Goal: Communication & Community: Answer question/provide support

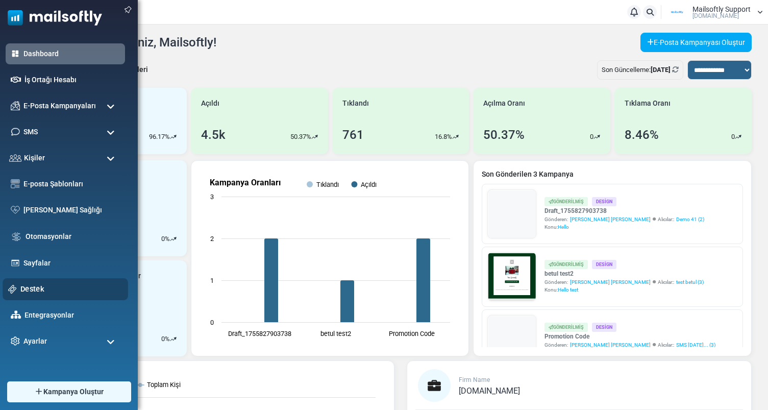
click at [37, 290] on link "Destek" at bounding box center [71, 288] width 102 height 11
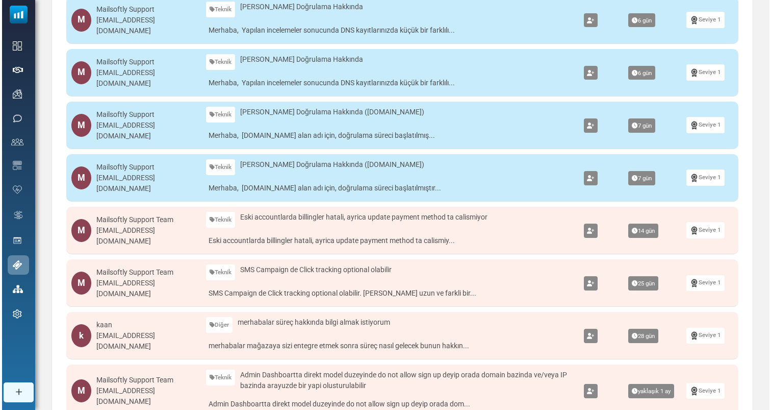
scroll to position [232, 0]
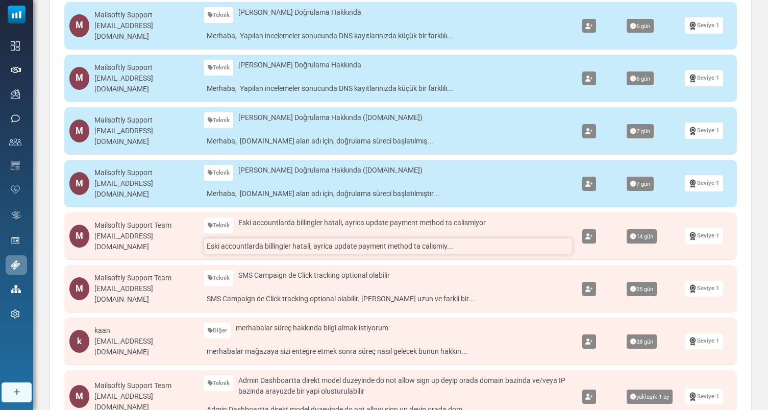
click at [305, 250] on link "Eski accountlarda billingler hatali, ayrica update payment method ta calismiy..." at bounding box center [387, 246] width 367 height 16
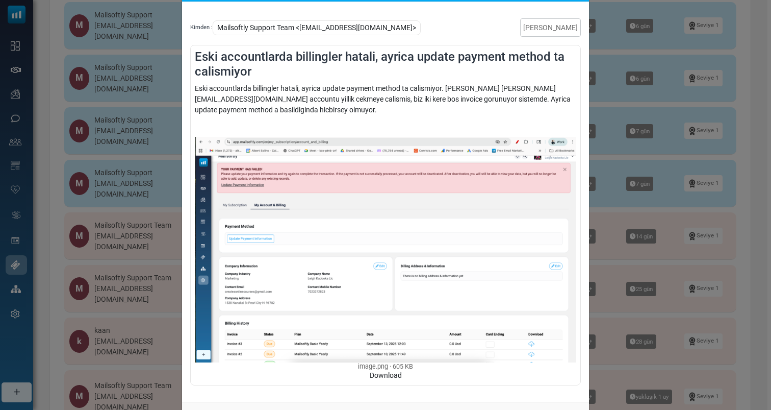
scroll to position [88, 0]
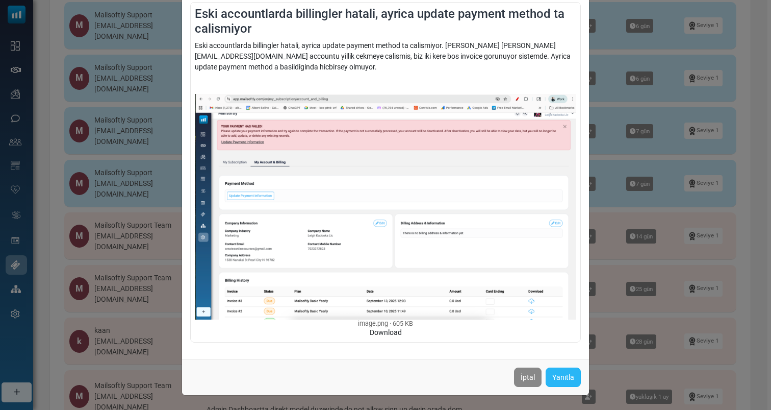
click at [556, 374] on link "Yanıtla" at bounding box center [563, 376] width 35 height 19
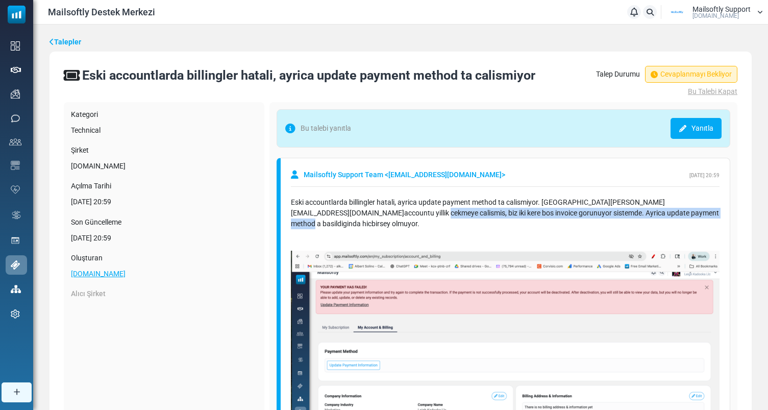
drag, startPoint x: 704, startPoint y: 207, endPoint x: 583, endPoint y: 210, distance: 121.4
click at [583, 211] on div "Eski accountlarda billingler hatali, ayrica update payment method ta calismiyor…" at bounding box center [505, 359] width 429 height 325
drag, startPoint x: 543, startPoint y: 200, endPoint x: 701, endPoint y: 217, distance: 159.0
click at [701, 217] on div "Eski accountlarda billingler hatali, ayrica update payment method ta calismiyor…" at bounding box center [505, 359] width 429 height 325
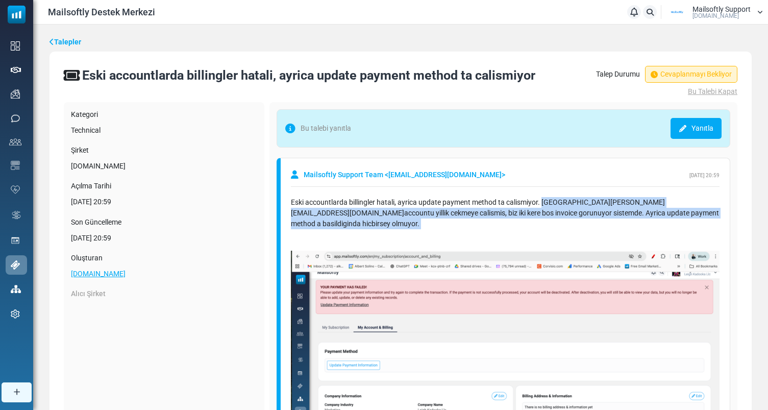
drag, startPoint x: 701, startPoint y: 217, endPoint x: 547, endPoint y: 201, distance: 154.8
click at [547, 201] on div "Eski accountlarda billingler hatali, ayrica update payment method ta calismiyor…" at bounding box center [505, 359] width 429 height 325
drag, startPoint x: 541, startPoint y: 201, endPoint x: 663, endPoint y: 211, distance: 122.3
click at [663, 211] on div "Eski accountlarda billingler hatali, ayrica update payment method ta calismiyor…" at bounding box center [505, 359] width 429 height 325
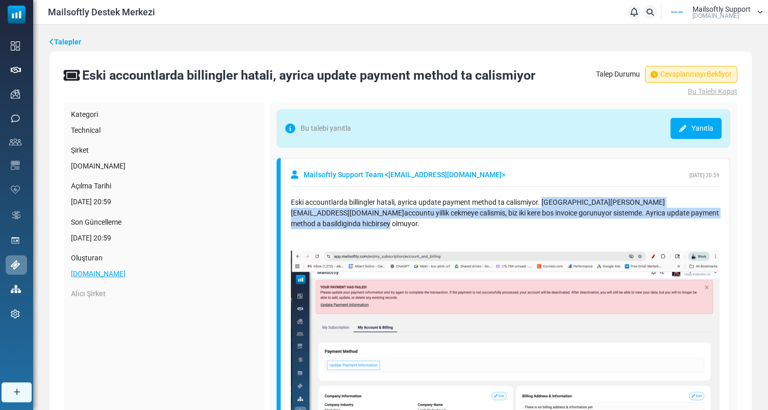
drag, startPoint x: 697, startPoint y: 214, endPoint x: 543, endPoint y: 200, distance: 155.1
click at [543, 200] on div "Eski accountlarda billingler hatali, ayrica update payment method ta calismiyor…" at bounding box center [505, 359] width 429 height 325
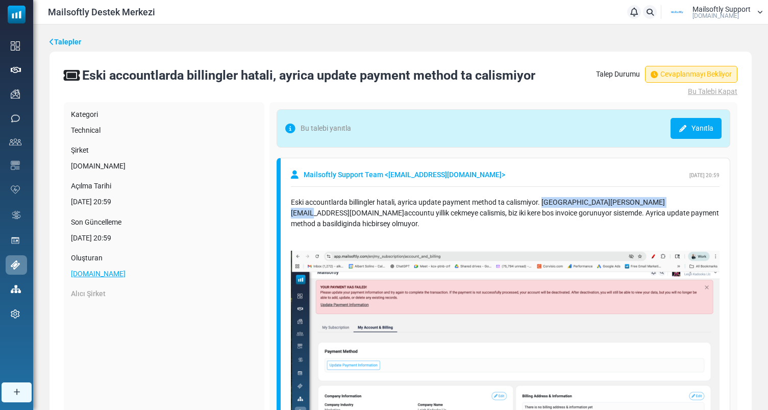
drag, startPoint x: 543, startPoint y: 200, endPoint x: 630, endPoint y: 200, distance: 87.2
click at [631, 200] on div "Eski accountlarda billingler hatali, ayrica update payment method ta calismiyor…" at bounding box center [505, 359] width 429 height 325
click at [630, 200] on div "Eski accountlarda billingler hatali, ayrica update payment method ta calismiyor…" at bounding box center [505, 359] width 429 height 325
drag, startPoint x: 648, startPoint y: 204, endPoint x: 568, endPoint y: 205, distance: 80.1
click at [568, 205] on div "Eski accountlarda billingler hatali, ayrica update payment method ta calismiyor…" at bounding box center [505, 359] width 429 height 325
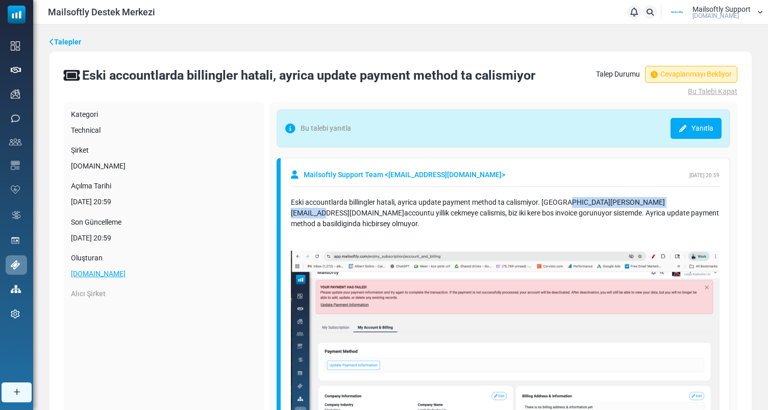
click at [568, 205] on div "Eski accountlarda billingler hatali, ayrica update payment method ta calismiyor…" at bounding box center [505, 359] width 429 height 325
drag, startPoint x: 569, startPoint y: 205, endPoint x: 649, endPoint y: 203, distance: 80.1
click at [649, 203] on div "Eski accountlarda billingler hatali, ayrica update payment method ta calismiyor…" at bounding box center [505, 359] width 429 height 325
drag, startPoint x: 649, startPoint y: 203, endPoint x: 542, endPoint y: 201, distance: 107.1
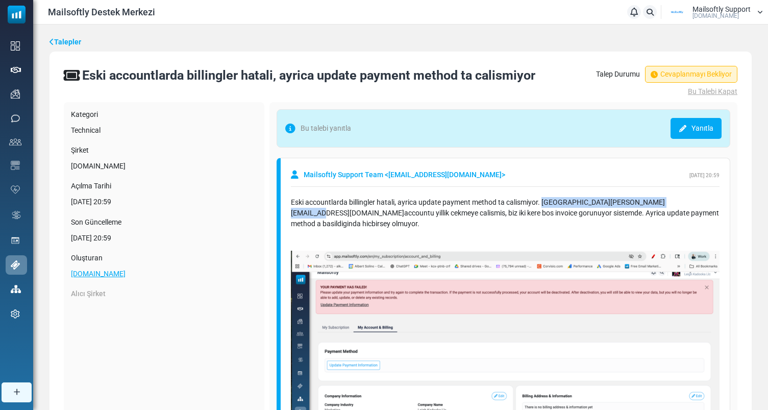
click at [542, 201] on div "Eski accountlarda billingler hatali, ayrica update payment method ta calismiyor…" at bounding box center [505, 359] width 429 height 325
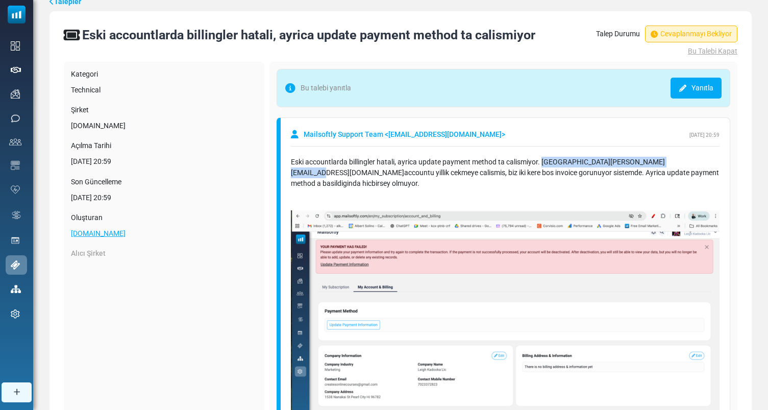
scroll to position [42, 0]
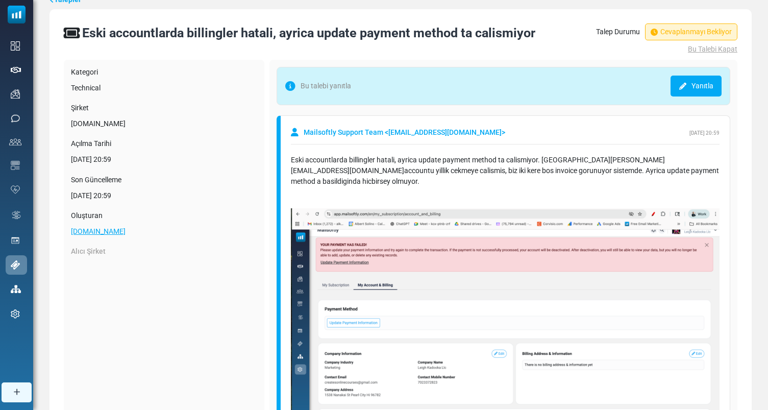
click at [574, 158] on div "Eski accountlarda billingler hatali, ayrica update payment method ta calismiyor…" at bounding box center [505, 317] width 429 height 325
drag, startPoint x: 568, startPoint y: 158, endPoint x: 646, endPoint y: 160, distance: 78.1
click at [646, 160] on div "Eski accountlarda billingler hatali, ayrica update payment method ta calismiyor…" at bounding box center [505, 317] width 429 height 325
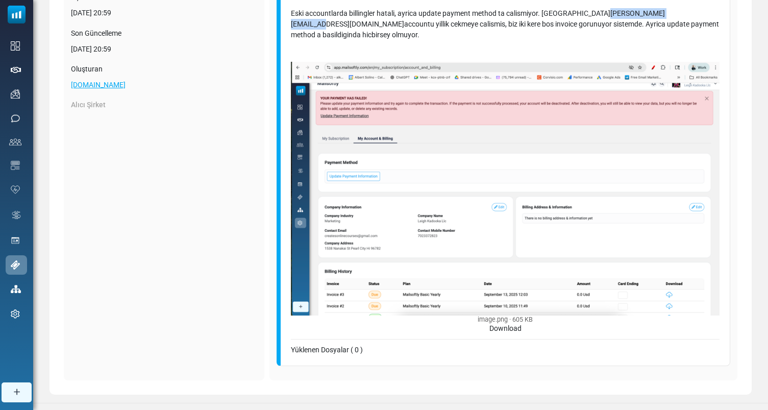
scroll to position [189, 0]
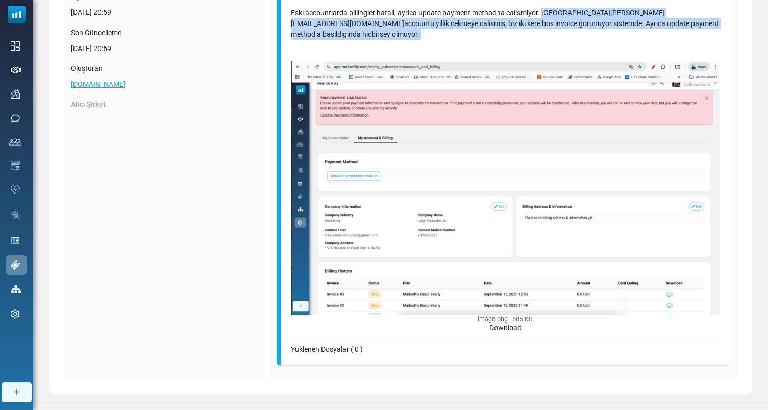
drag, startPoint x: 704, startPoint y: 33, endPoint x: 541, endPoint y: 14, distance: 164.4
click at [541, 14] on div "Eski accountlarda billingler hatali, ayrica update payment method ta calismiyor…" at bounding box center [505, 170] width 429 height 325
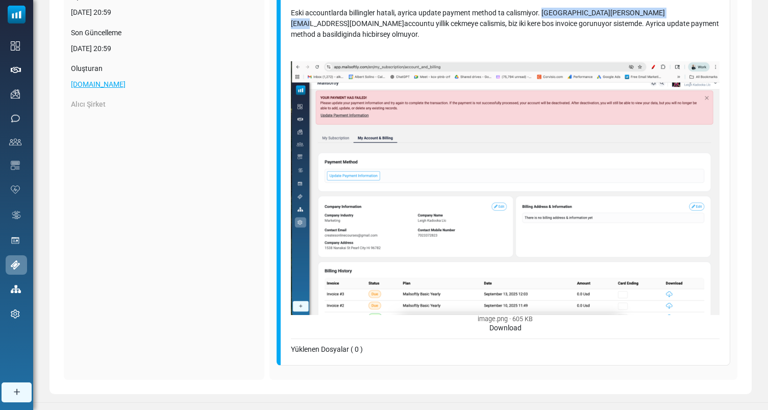
drag, startPoint x: 541, startPoint y: 14, endPoint x: 604, endPoint y: 13, distance: 63.3
click at [604, 13] on div "Eski accountlarda billingler hatali, ayrica update payment method ta calismiyor…" at bounding box center [505, 170] width 429 height 325
click at [635, 9] on div "Eski accountlarda billingler hatali, ayrica update payment method ta calismiyor…" at bounding box center [505, 170] width 429 height 325
drag, startPoint x: 648, startPoint y: 11, endPoint x: 568, endPoint y: 12, distance: 80.1
click at [568, 12] on div "Eski accountlarda billingler hatali, ayrica update payment method ta calismiyor…" at bounding box center [505, 170] width 429 height 325
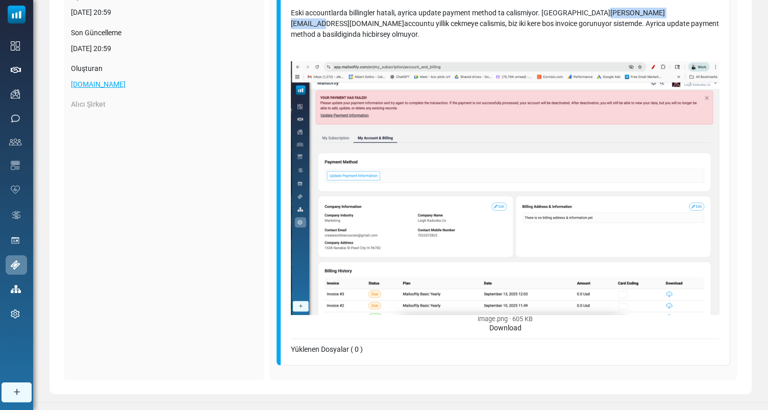
click at [568, 12] on div "Eski accountlarda billingler hatali, ayrica update payment method ta calismiyor…" at bounding box center [505, 170] width 429 height 325
drag, startPoint x: 568, startPoint y: 12, endPoint x: 642, endPoint y: 12, distance: 73.5
click at [642, 12] on div "Eski accountlarda billingler hatali, ayrica update payment method ta calismiyor…" at bounding box center [505, 170] width 429 height 325
drag, startPoint x: 698, startPoint y: 28, endPoint x: 564, endPoint y: 11, distance: 134.7
click at [564, 11] on div "Eski accountlarda billingler hatali, ayrica update payment method ta calismiyor…" at bounding box center [505, 170] width 429 height 325
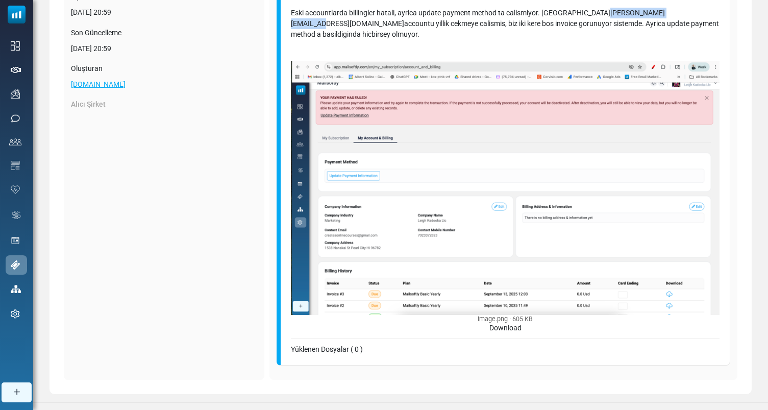
click at [574, 15] on div "Eski accountlarda billingler hatali, ayrica update payment method ta calismiyor…" at bounding box center [505, 170] width 429 height 325
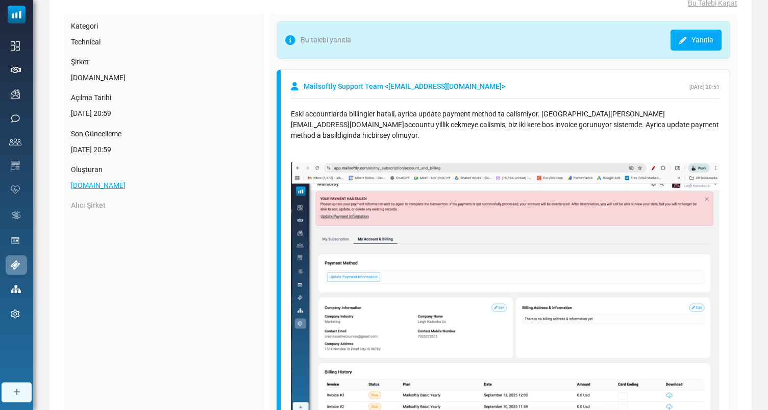
scroll to position [0, 0]
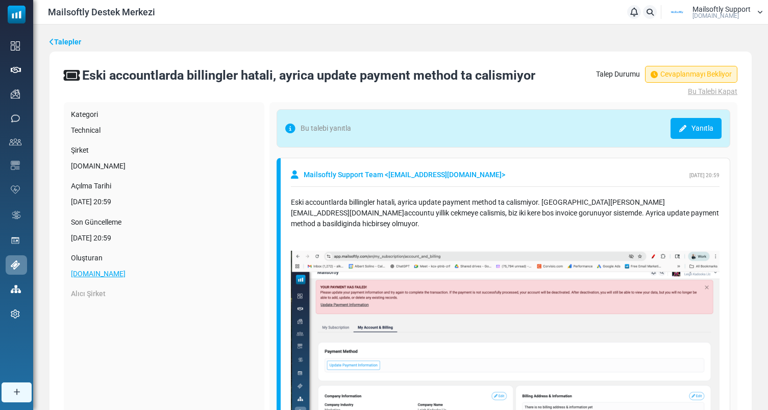
drag, startPoint x: 568, startPoint y: 199, endPoint x: 582, endPoint y: 199, distance: 13.8
click at [571, 199] on div "Eski accountlarda billingler hatali, ayrica update payment method ta calismiyor…" at bounding box center [505, 359] width 429 height 325
drag, startPoint x: 650, startPoint y: 204, endPoint x: 569, endPoint y: 202, distance: 80.6
click at [569, 202] on div "Eski accountlarda billingler hatali, ayrica update payment method ta calismiyor…" at bounding box center [505, 359] width 429 height 325
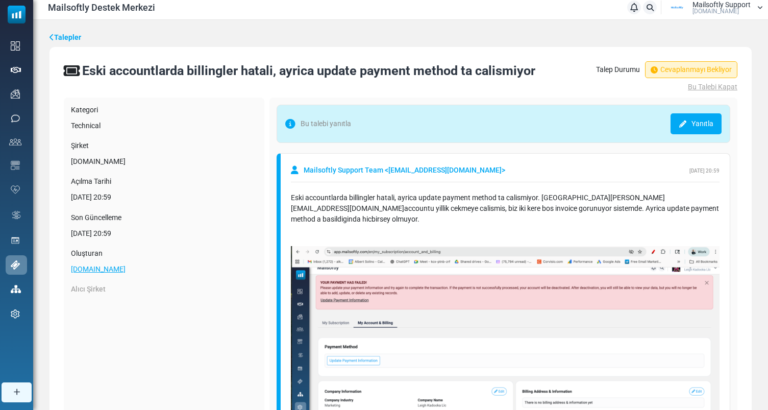
click at [664, 212] on div "Eski accountlarda billingler hatali, ayrica update payment method ta calismiyor…" at bounding box center [505, 354] width 429 height 325
drag, startPoint x: 650, startPoint y: 199, endPoint x: 569, endPoint y: 199, distance: 81.1
click at [569, 199] on div "Eski accountlarda billingler hatali, ayrica update payment method ta calismiyor…" at bounding box center [505, 354] width 429 height 325
drag, startPoint x: 569, startPoint y: 199, endPoint x: 637, endPoint y: 199, distance: 67.8
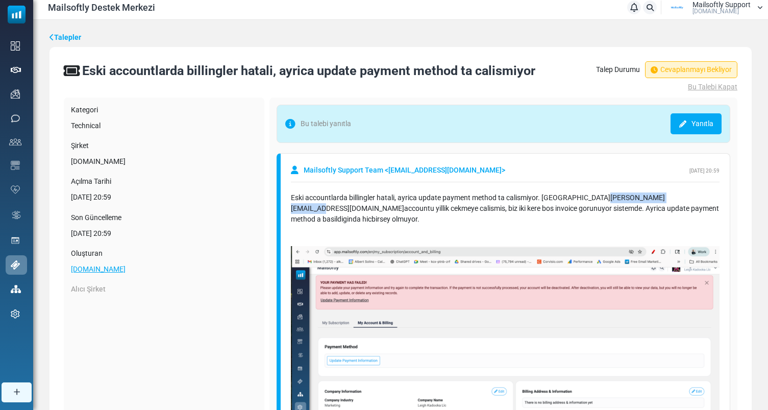
click at [637, 199] on div "Eski accountlarda billingler hatali, ayrica update payment method ta calismiyor…" at bounding box center [505, 354] width 429 height 325
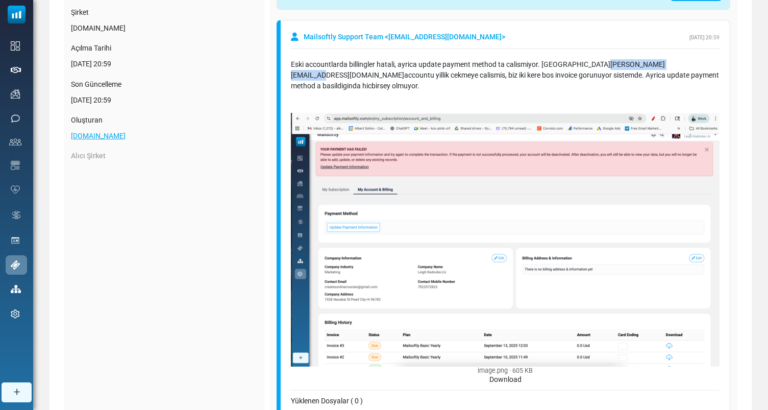
scroll to position [109, 0]
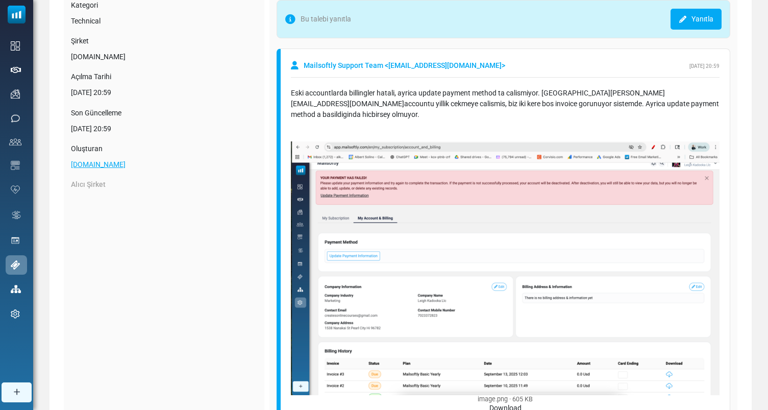
click at [645, 87] on div "Eski accountlarda billingler hatali, ayrica update payment method ta calismiyor…" at bounding box center [505, 251] width 429 height 336
drag, startPoint x: 649, startPoint y: 93, endPoint x: 570, endPoint y: 93, distance: 79.1
click at [570, 93] on div "Eski accountlarda billingler hatali, ayrica update payment method ta calismiyor…" at bounding box center [505, 250] width 429 height 325
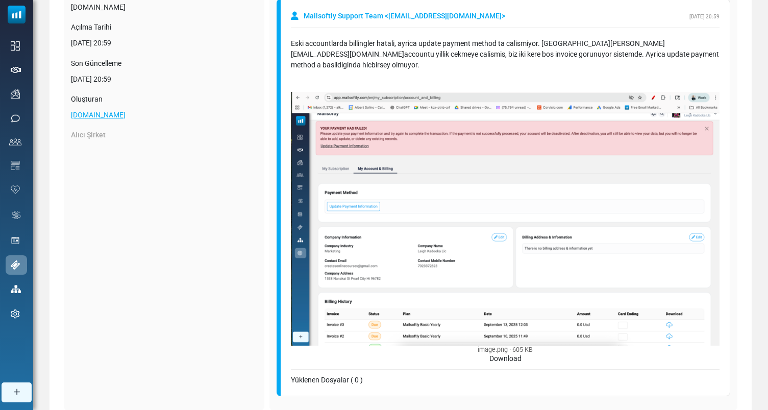
scroll to position [154, 0]
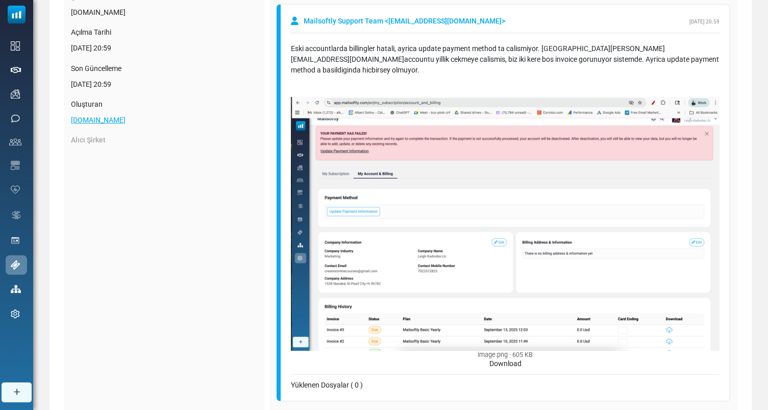
drag, startPoint x: 705, startPoint y: 63, endPoint x: 488, endPoint y: 58, distance: 217.4
click at [488, 58] on div "Eski accountlarda billingler hatali, ayrica update payment method ta calismiyor…" at bounding box center [505, 205] width 429 height 325
drag, startPoint x: 488, startPoint y: 58, endPoint x: 615, endPoint y: 59, distance: 127.5
click at [613, 58] on div "Eski accountlarda billingler hatali, ayrica update payment method ta calismiyor…" at bounding box center [505, 205] width 429 height 325
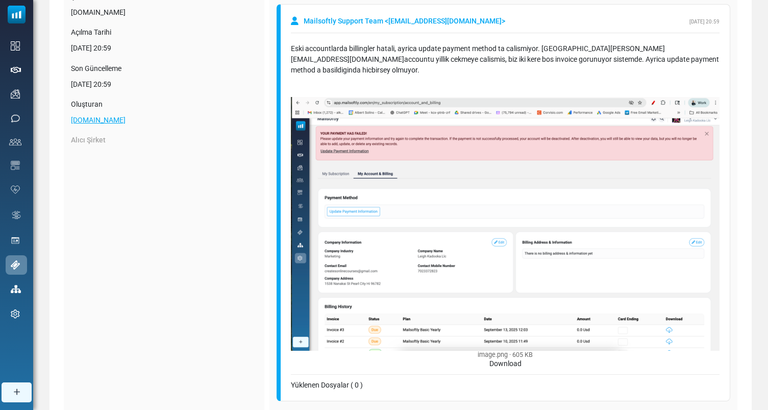
click at [690, 64] on div "Eski accountlarda billingler hatali, ayrica update payment method ta calismiyor…" at bounding box center [505, 205] width 429 height 325
drag, startPoint x: 697, startPoint y: 62, endPoint x: 491, endPoint y: 59, distance: 205.6
click at [491, 59] on div "Eski accountlarda billingler hatali, ayrica update payment method ta calismiyor…" at bounding box center [505, 205] width 429 height 325
drag, startPoint x: 491, startPoint y: 59, endPoint x: 687, endPoint y: 61, distance: 195.4
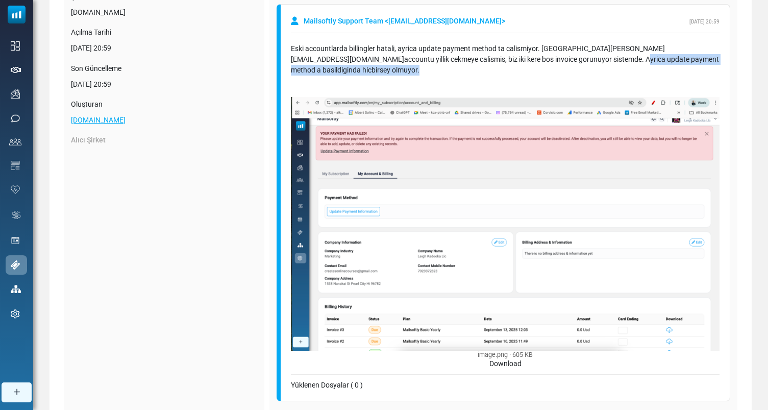
click at [687, 61] on div "Eski accountlarda billingler hatali, ayrica update payment method ta calismiyor…" at bounding box center [505, 205] width 429 height 325
click at [686, 61] on div "Eski accountlarda billingler hatali, ayrica update payment method ta calismiyor…" at bounding box center [505, 205] width 429 height 325
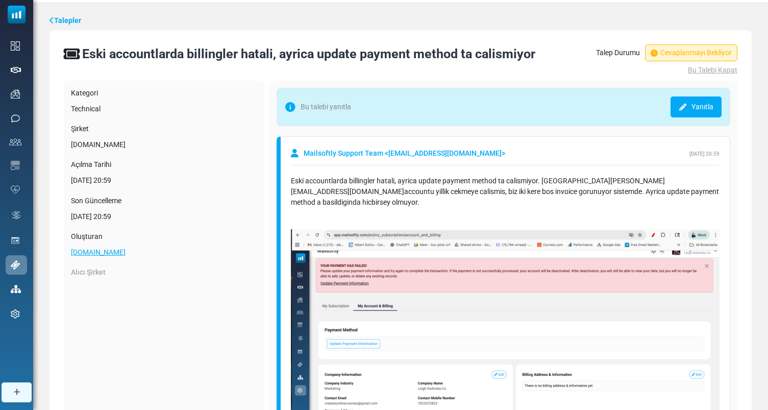
scroll to position [0, 0]
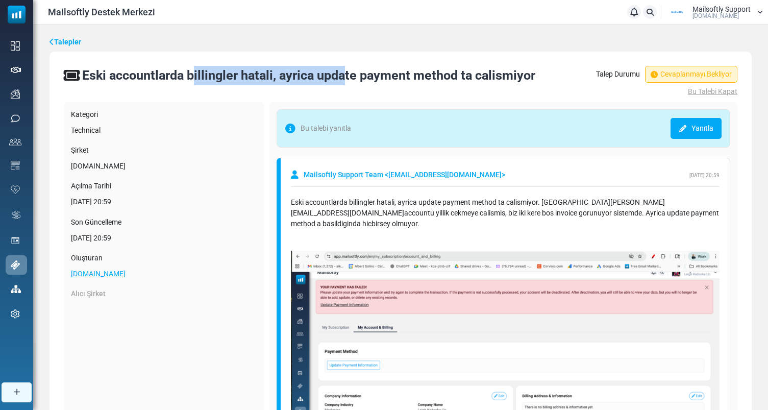
drag, startPoint x: 273, startPoint y: 80, endPoint x: 114, endPoint y: 78, distance: 159.2
click at [114, 78] on div "Eski accountlarda billingler hatali, ayrica update payment method ta calismiyor" at bounding box center [308, 75] width 453 height 19
drag, startPoint x: 102, startPoint y: 78, endPoint x: 254, endPoint y: 84, distance: 152.7
click at [254, 84] on div "Eski accountlarda billingler hatali, ayrica update payment method ta calismiyor" at bounding box center [308, 75] width 453 height 19
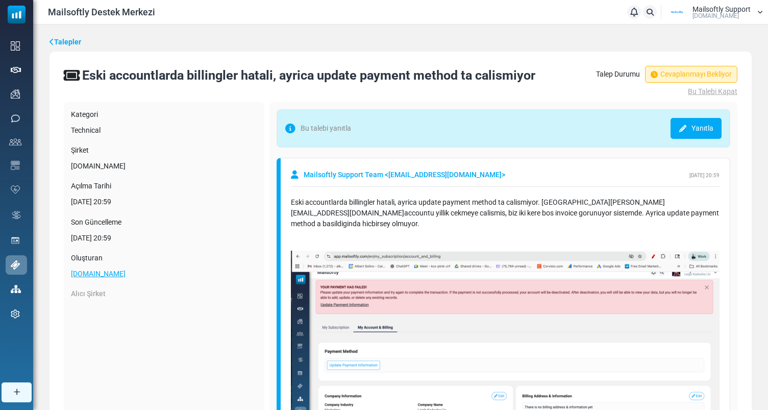
click at [273, 73] on div "Eski accountlarda billingler hatali, ayrica update payment method ta calismiyor" at bounding box center [308, 75] width 453 height 19
drag, startPoint x: 280, startPoint y: 73, endPoint x: 381, endPoint y: 73, distance: 101.0
click at [381, 73] on div "Eski accountlarda billingler hatali, ayrica update payment method ta calismiyor" at bounding box center [308, 75] width 453 height 19
drag, startPoint x: 548, startPoint y: 77, endPoint x: 280, endPoint y: 76, distance: 268.3
click at [280, 76] on div "Eski accountlarda billingler hatali, ayrica update payment method ta calismiyor…" at bounding box center [400, 81] width 673 height 31
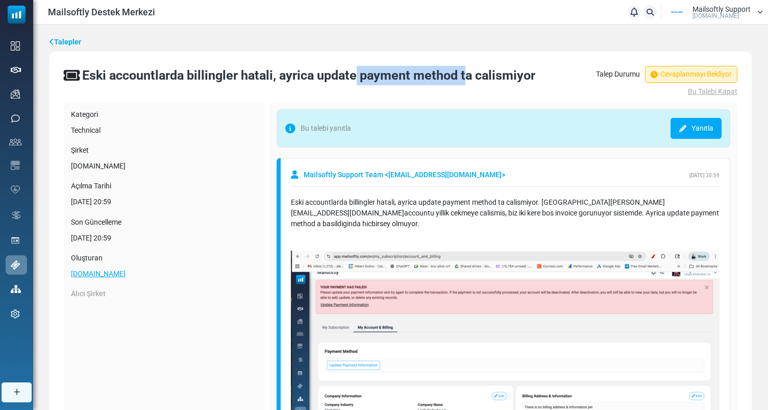
click at [280, 76] on div "Eski accountlarda billingler hatali, ayrica update payment method ta calismiyor" at bounding box center [308, 75] width 453 height 19
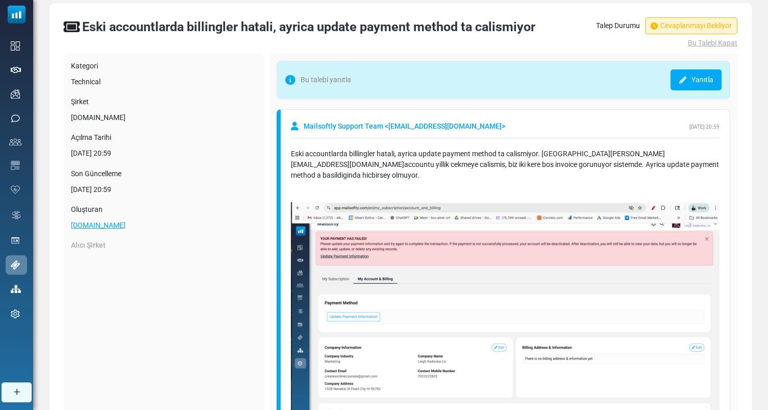
scroll to position [44, 0]
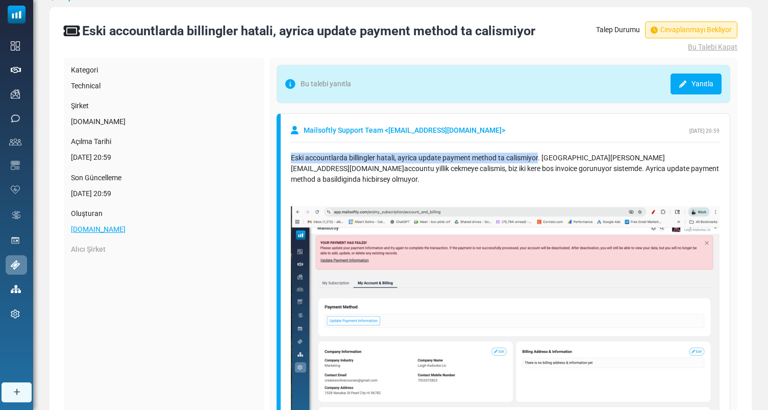
drag, startPoint x: 539, startPoint y: 158, endPoint x: 288, endPoint y: 159, distance: 251.0
click at [288, 159] on div "Mailsoftly Support Team < alkan@mailsoftly.com > September 15, 2025 - 20:59 Esk…" at bounding box center [503, 311] width 454 height 397
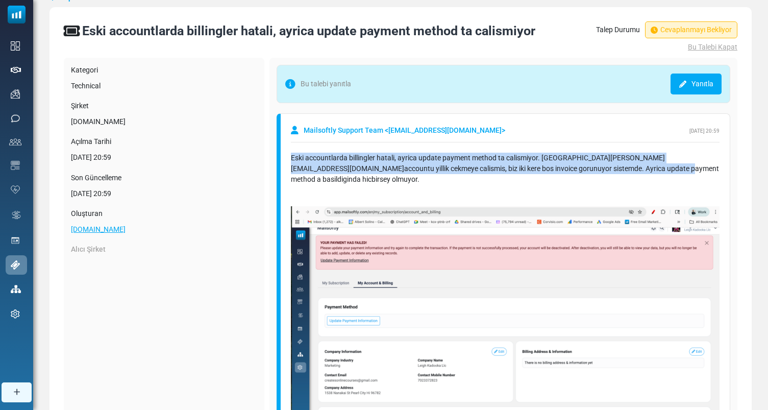
drag, startPoint x: 288, startPoint y: 159, endPoint x: 533, endPoint y: 172, distance: 245.2
click at [533, 172] on div "Mailsoftly Support Team < alkan@mailsoftly.com > September 15, 2025 - 20:59 Esk…" at bounding box center [503, 311] width 454 height 397
click at [533, 172] on div "Eski accountlarda billingler hatali, ayrica update payment method ta calismiyor…" at bounding box center [505, 315] width 429 height 325
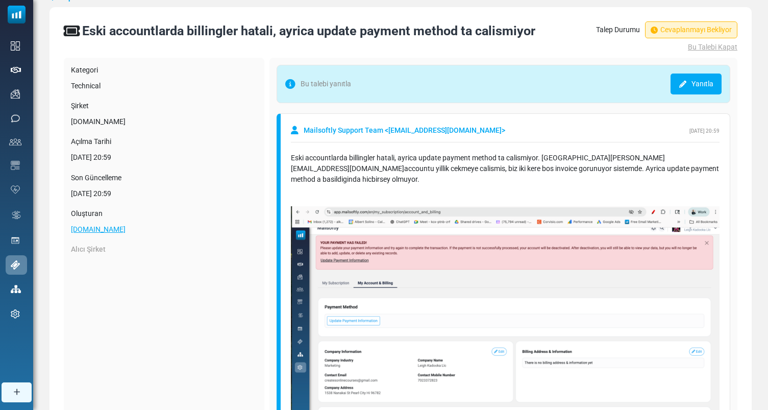
scroll to position [0, 0]
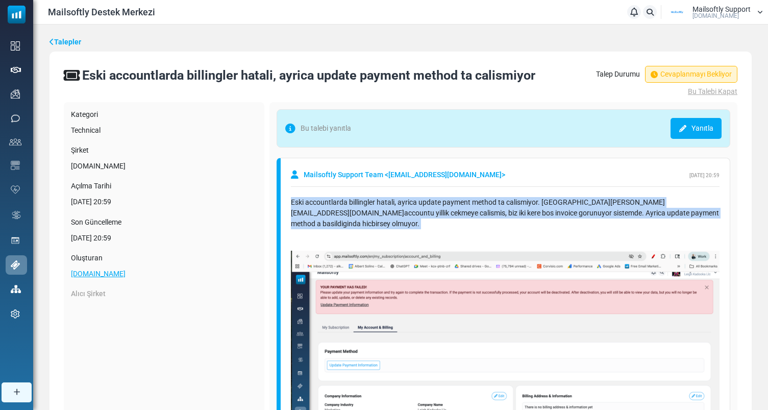
drag, startPoint x: 699, startPoint y: 219, endPoint x: 286, endPoint y: 201, distance: 413.1
click at [286, 201] on div "Mailsoftly Support Team < alkan@mailsoftly.com > September 15, 2025 - 20:59 Esk…" at bounding box center [503, 356] width 454 height 397
drag, startPoint x: 286, startPoint y: 201, endPoint x: 692, endPoint y: 212, distance: 406.2
click at [692, 212] on div "Mailsoftly Support Team < alkan@mailsoftly.com > September 15, 2025 - 20:59 Esk…" at bounding box center [503, 356] width 454 height 397
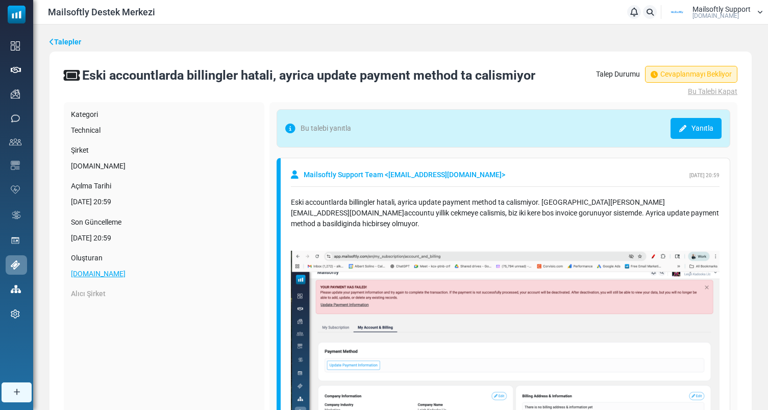
click at [603, 223] on div "Eski accountlarda billingler hatali, ayrica update payment method ta calismiyor…" at bounding box center [505, 359] width 429 height 325
drag, startPoint x: 489, startPoint y: 214, endPoint x: 666, endPoint y: 220, distance: 177.1
click at [666, 220] on div "Eski accountlarda billingler hatali, ayrica update payment method ta calismiyor…" at bounding box center [505, 359] width 429 height 325
click at [68, 39] on link "Talepler" at bounding box center [65, 42] width 32 height 11
